Goal: Check status: Check status

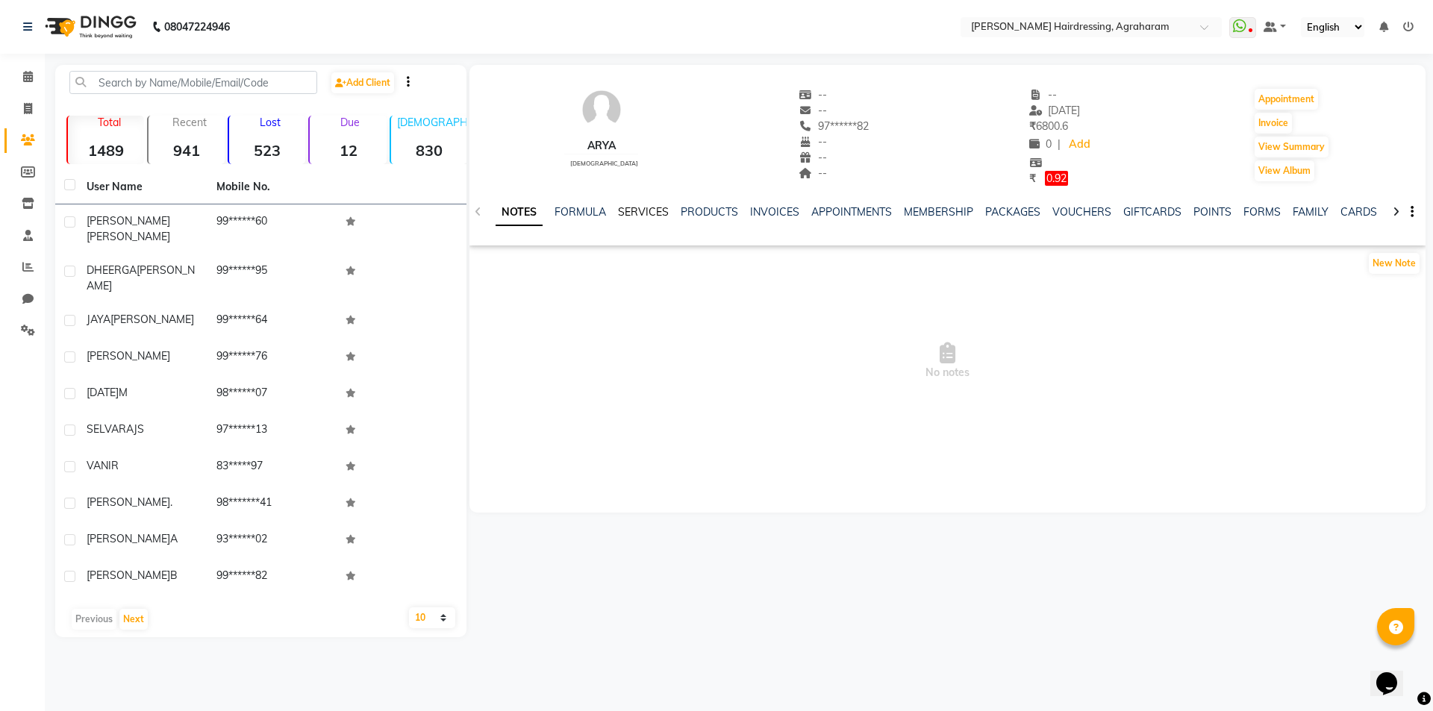
click at [636, 215] on link "SERVICES" at bounding box center [643, 211] width 51 height 13
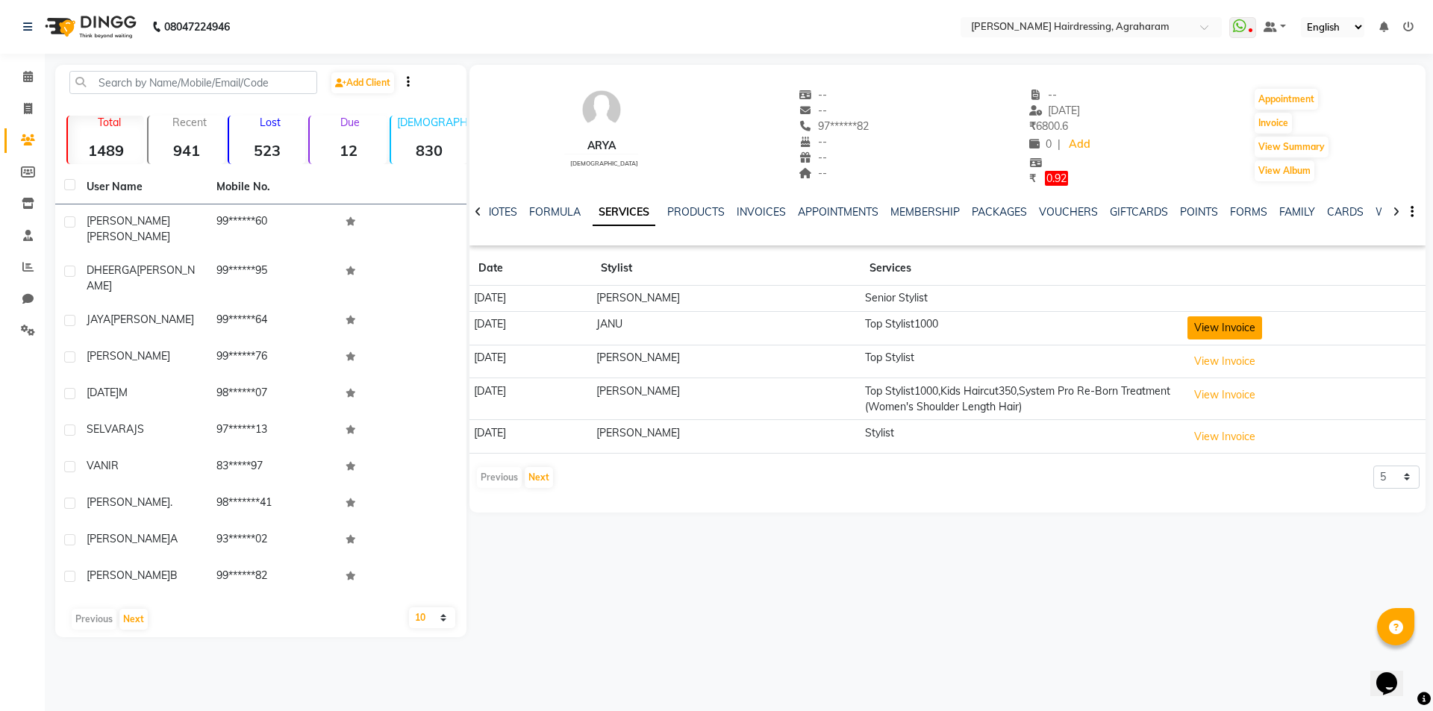
click at [1229, 329] on button "View Invoice" at bounding box center [1224, 327] width 75 height 23
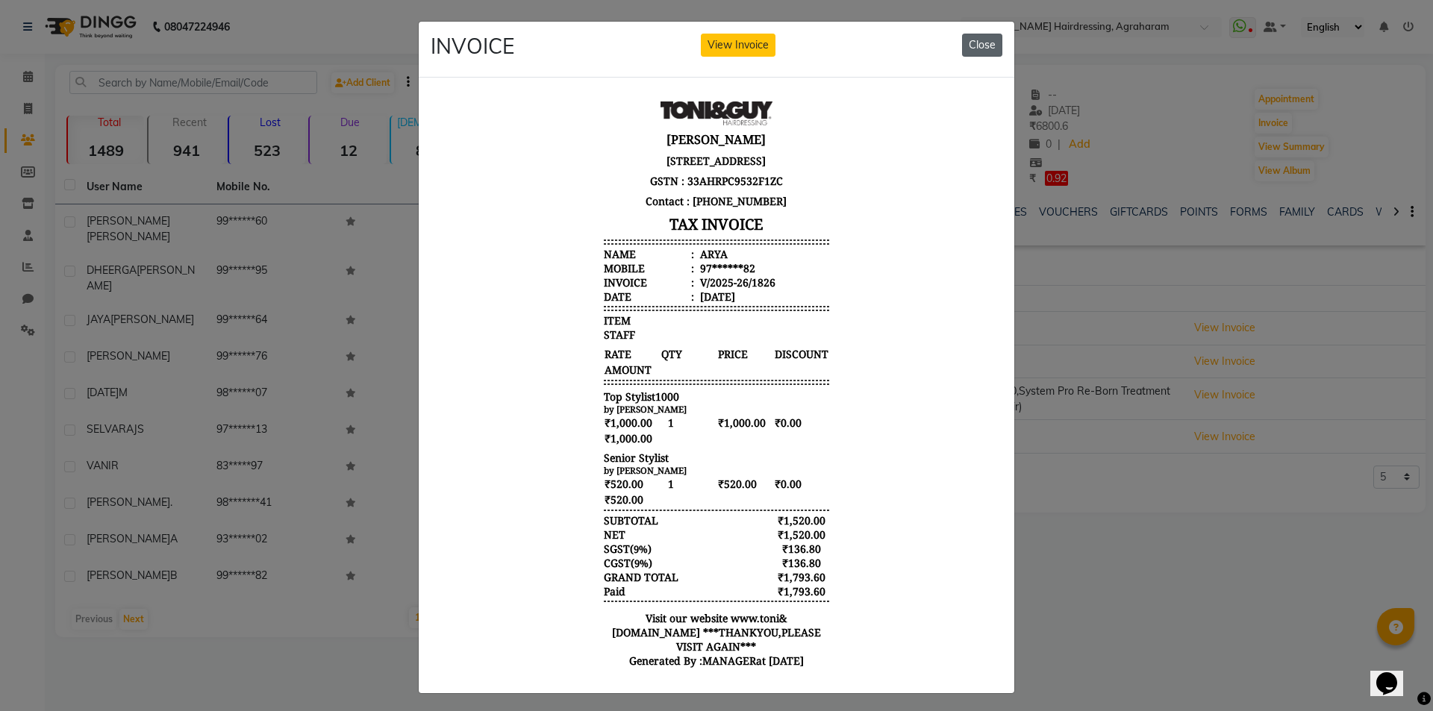
click at [983, 47] on button "Close" at bounding box center [982, 45] width 40 height 23
